Goal: Information Seeking & Learning: Learn about a topic

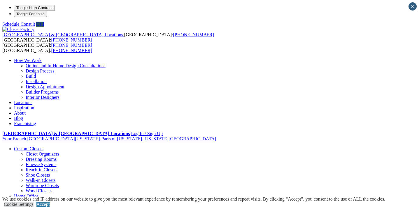
click at [106, 63] on link "Online and In-Home Design Consultations" at bounding box center [66, 65] width 80 height 5
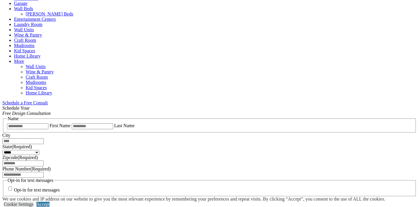
scroll to position [303, 0]
